Goal: Find specific page/section: Find specific page/section

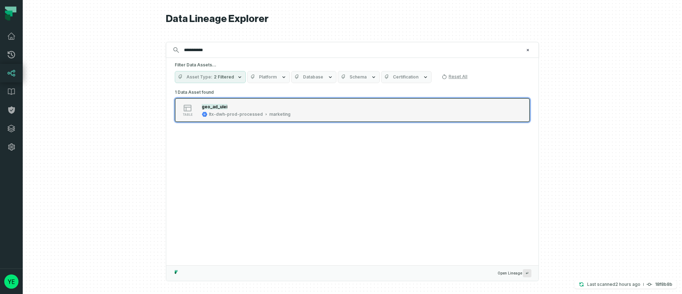
type input "**********"
click at [250, 110] on div "geo_ad_ulei" at bounding box center [246, 106] width 89 height 7
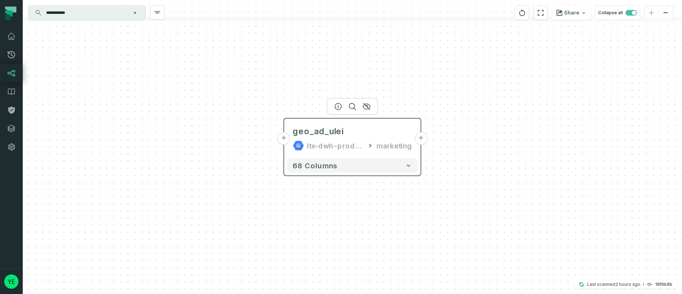
click at [419, 140] on button "+" at bounding box center [420, 138] width 13 height 13
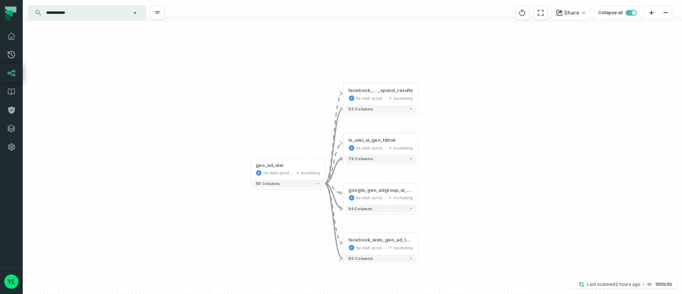
click at [418, 247] on div "+ facebook_and_geo_ad_level _spend_results ltx-dwh-prod-processed marketing + 8…" at bounding box center [352, 147] width 659 height 294
click at [417, 246] on button "+" at bounding box center [417, 243] width 7 height 7
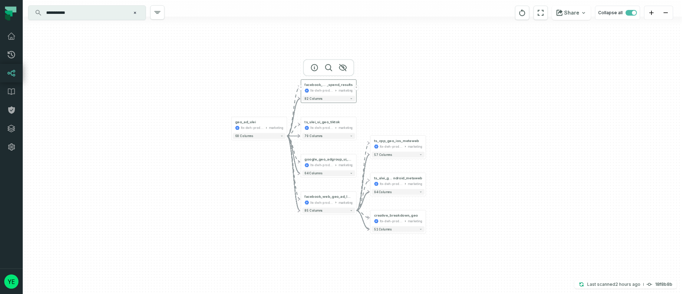
click at [357, 89] on button "+" at bounding box center [356, 87] width 5 height 5
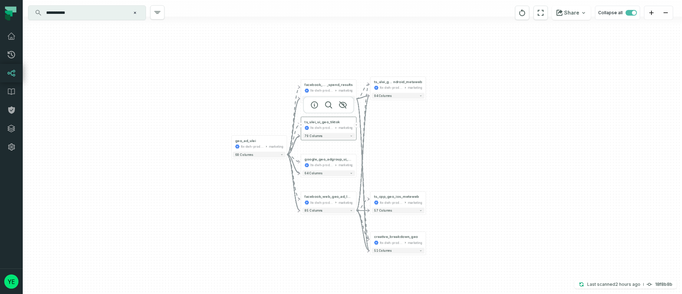
click at [355, 127] on button "+" at bounding box center [356, 125] width 5 height 5
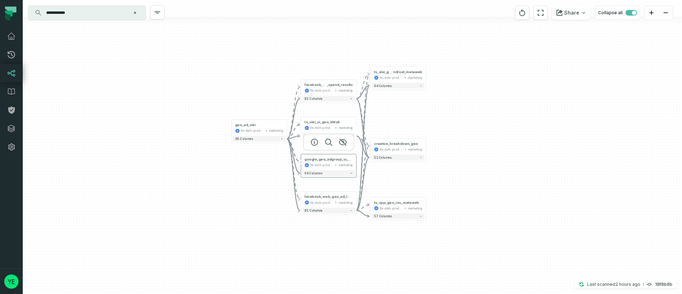
click at [351, 164] on div "marketing" at bounding box center [345, 165] width 14 height 5
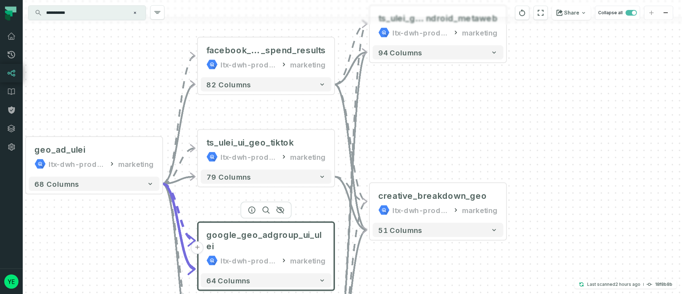
drag, startPoint x: 383, startPoint y: 81, endPoint x: 396, endPoint y: 165, distance: 84.8
click at [396, 165] on div "+ ts_cpp_geo_ios_meteweb ltx-dwh-prod-processed marketing 57 columns + ts_ulei_…" at bounding box center [352, 147] width 659 height 294
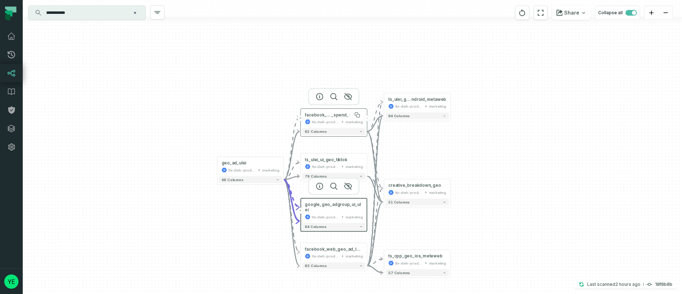
click at [339, 114] on span "_spend_results" at bounding box center [346, 115] width 31 height 6
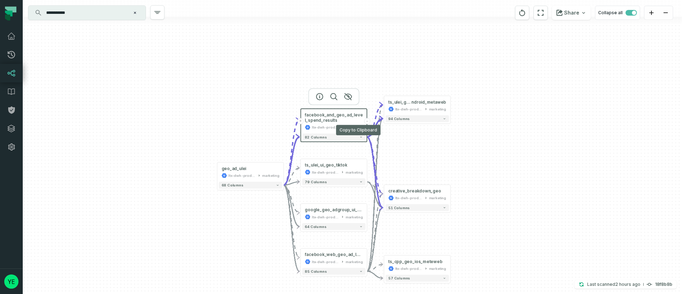
click at [367, 121] on button "-" at bounding box center [367, 121] width 6 height 6
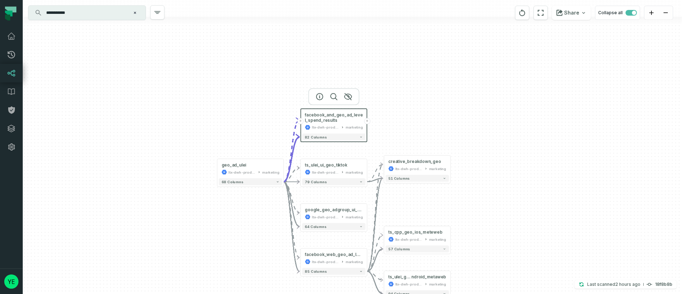
click at [368, 121] on button "+" at bounding box center [367, 121] width 6 height 6
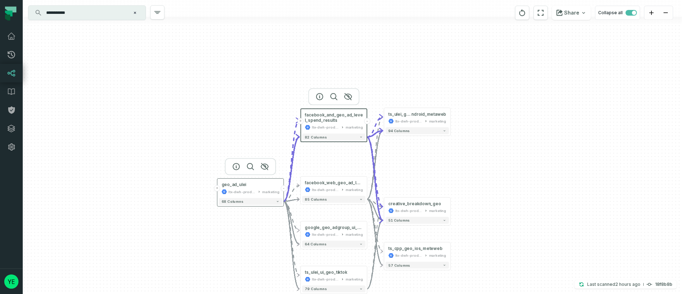
click at [218, 190] on button "+" at bounding box center [217, 188] width 6 height 6
